Goal: Navigation & Orientation: Go to known website

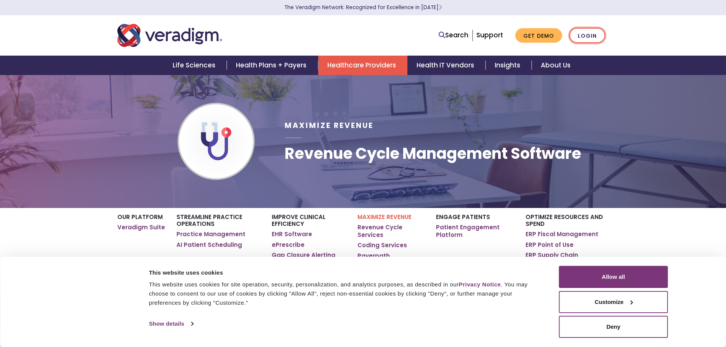
click at [592, 36] on link "Login" at bounding box center [587, 36] width 36 height 16
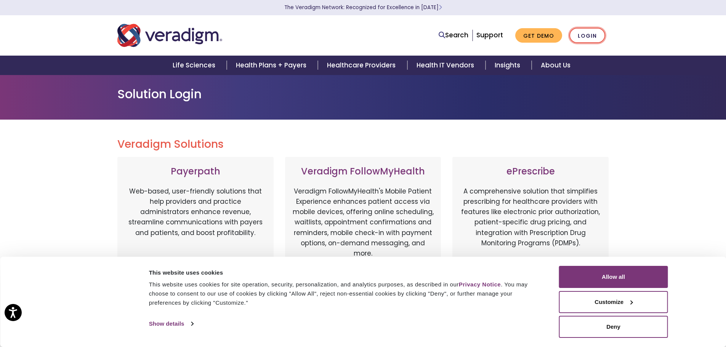
click at [592, 33] on link "Login" at bounding box center [587, 36] width 36 height 16
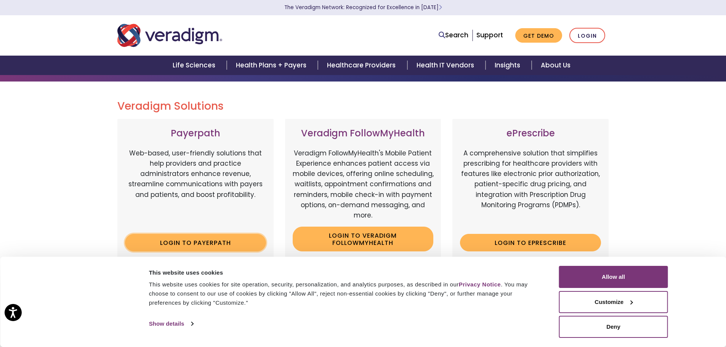
click at [203, 238] on link "Login to Payerpath" at bounding box center [195, 243] width 141 height 18
